Goal: Task Accomplishment & Management: Manage account settings

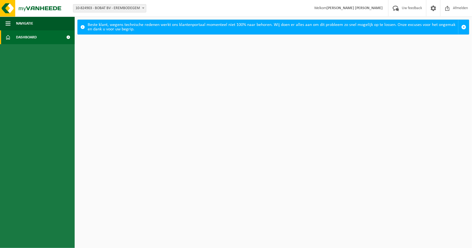
click at [30, 40] on span "Dashboard" at bounding box center [26, 37] width 21 height 14
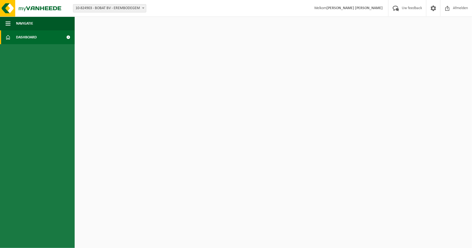
click at [30, 40] on span "Dashboard" at bounding box center [26, 37] width 21 height 14
click at [30, 27] on span "Navigatie" at bounding box center [24, 24] width 17 height 14
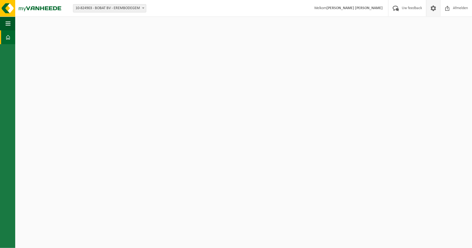
click at [433, 10] on span at bounding box center [433, 8] width 8 height 16
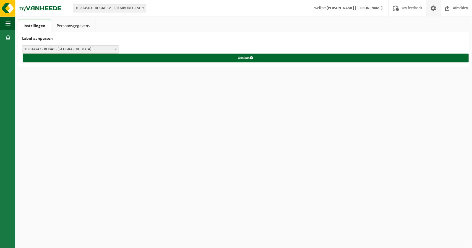
click at [433, 10] on span at bounding box center [433, 8] width 8 height 16
